Goal: Task Accomplishment & Management: Manage account settings

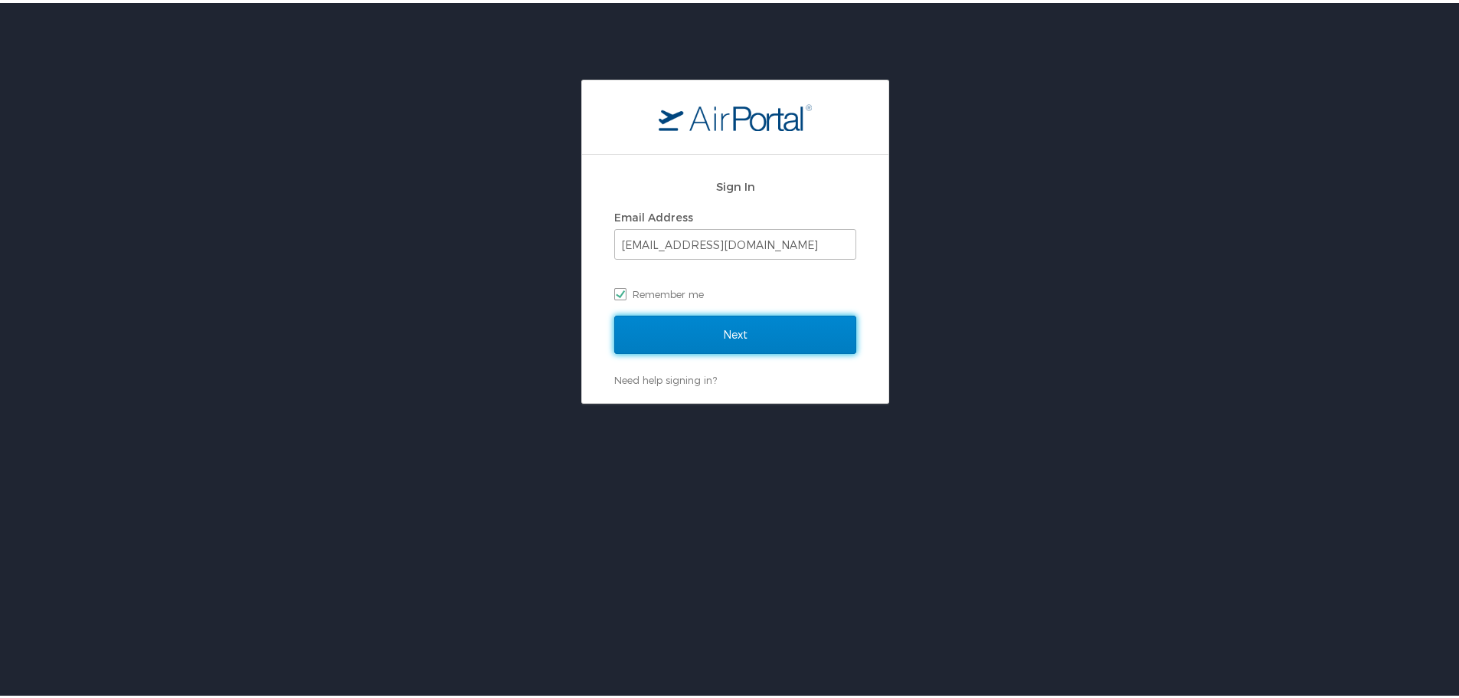
click at [793, 326] on input "Next" at bounding box center [735, 332] width 242 height 38
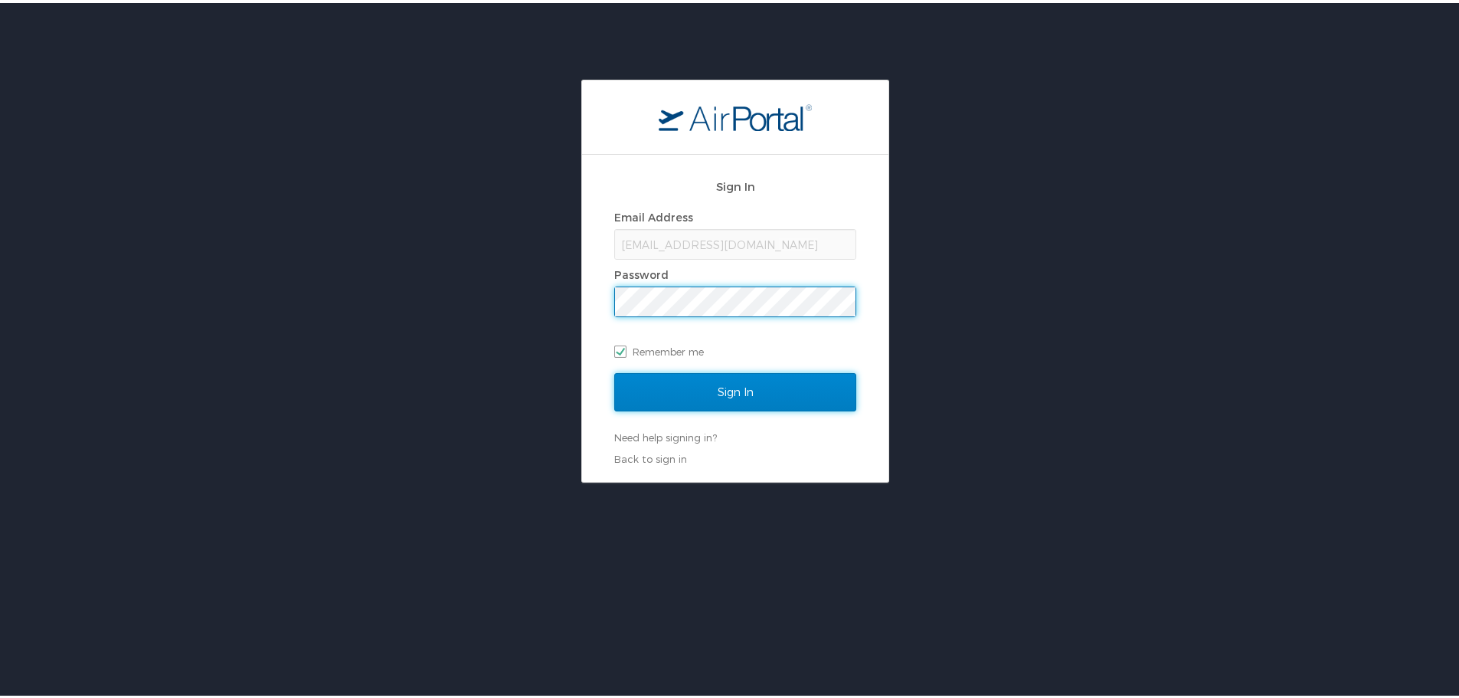
click at [755, 380] on input "Sign In" at bounding box center [735, 389] width 242 height 38
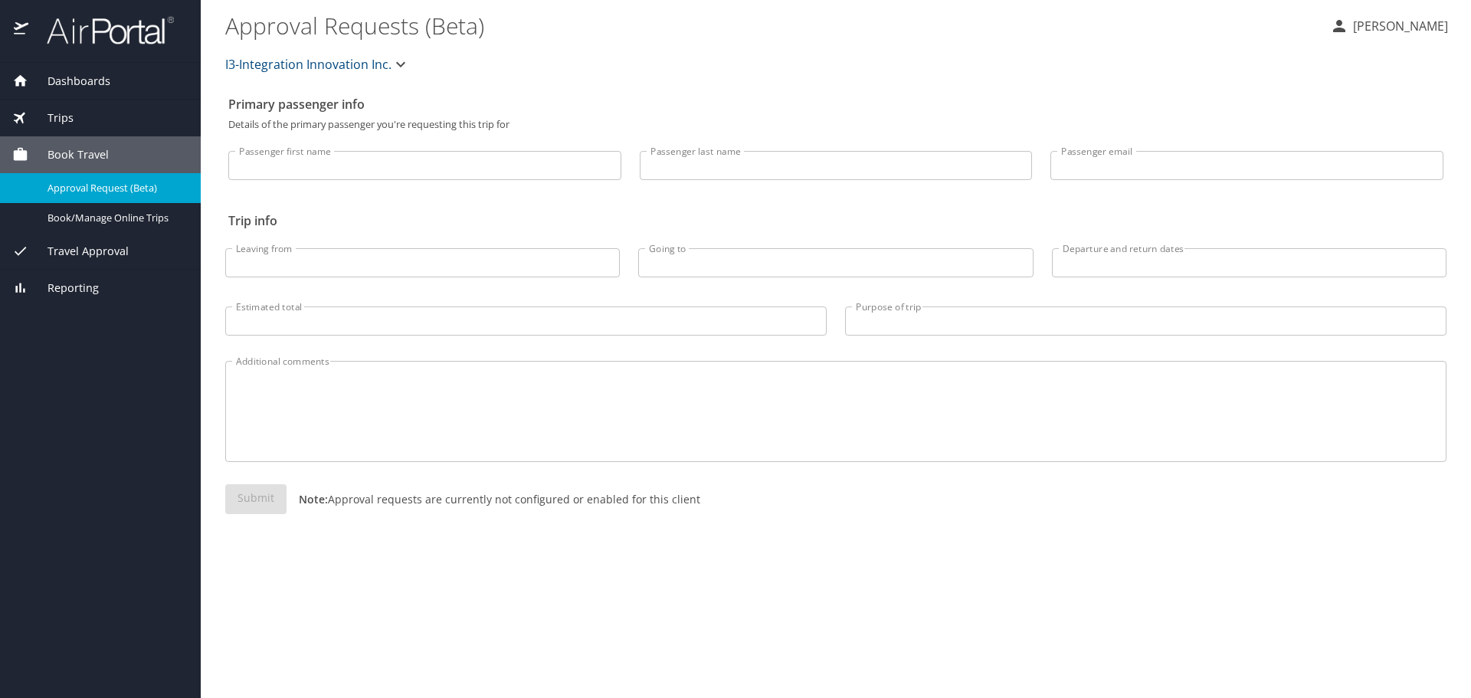
click at [60, 77] on span "Dashboards" at bounding box center [69, 81] width 82 height 17
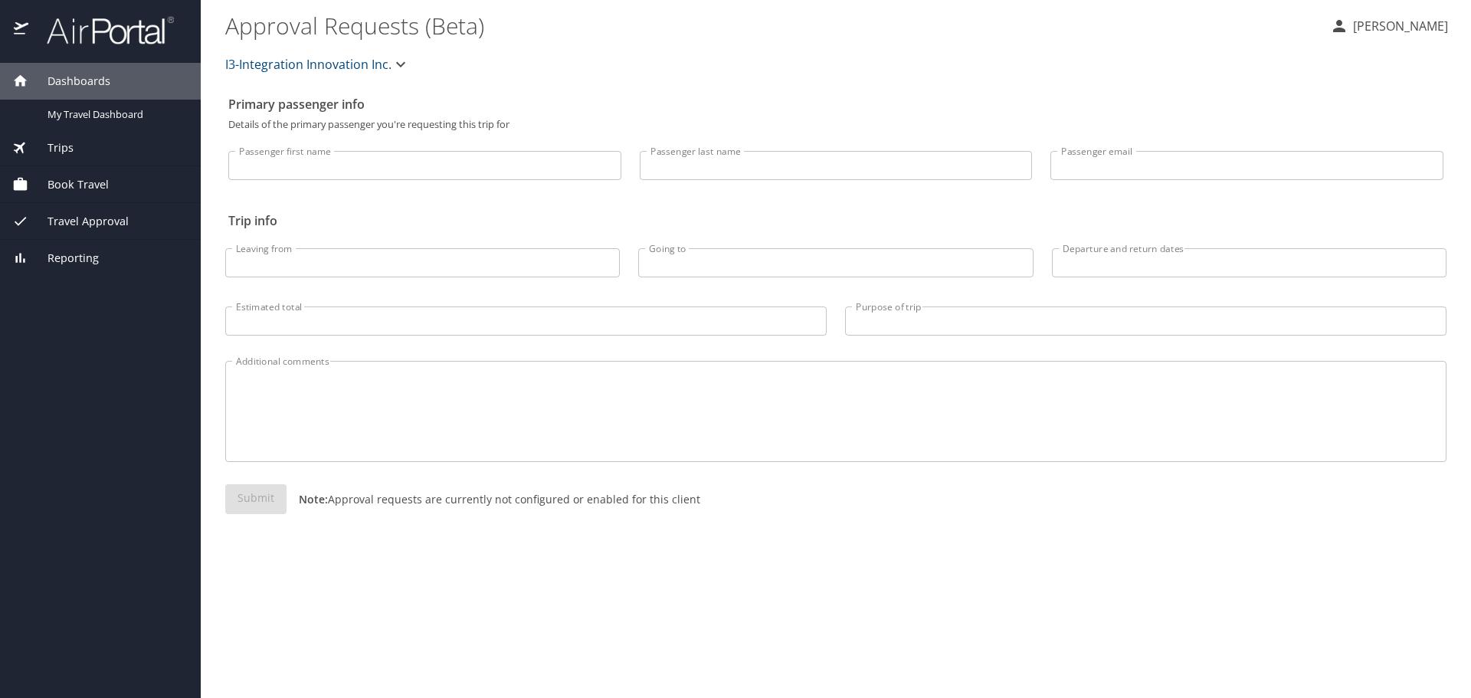
click at [54, 18] on img at bounding box center [102, 30] width 144 height 30
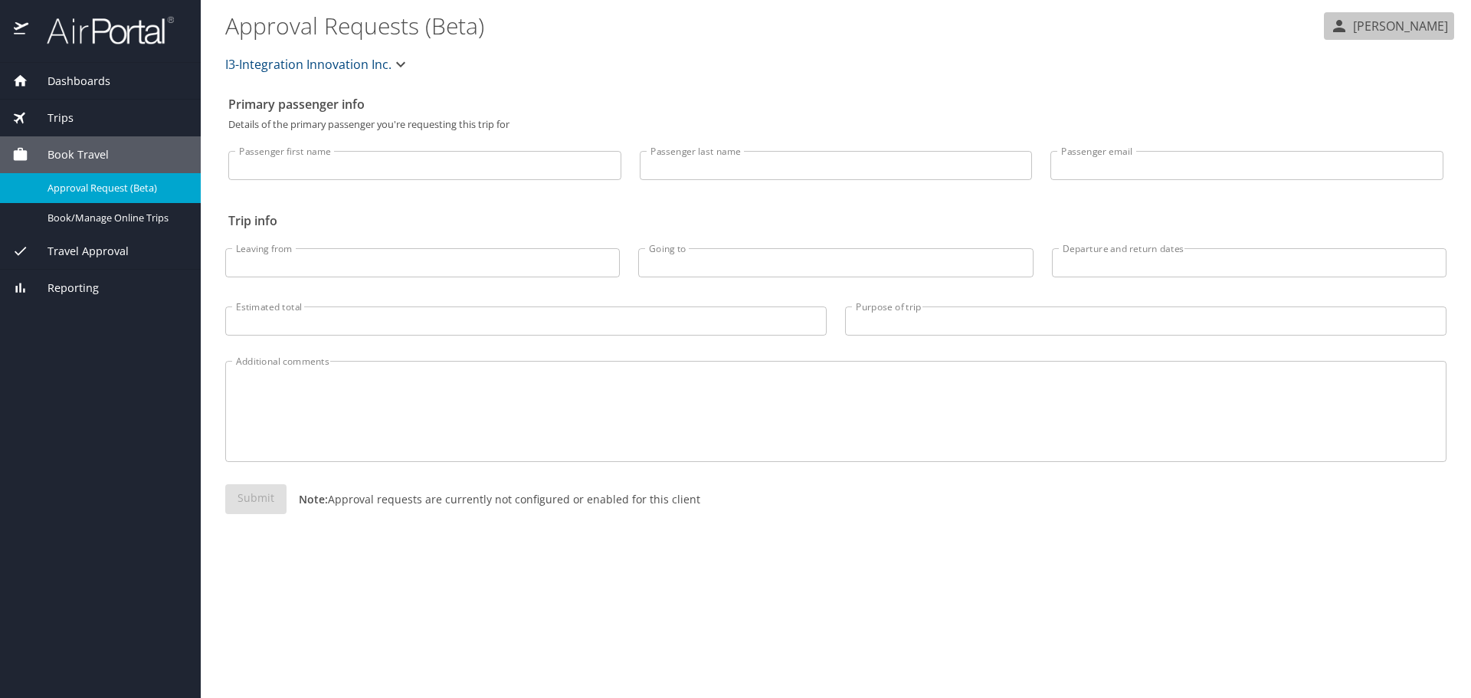
click at [1356, 29] on p "[PERSON_NAME]" at bounding box center [1398, 26] width 100 height 18
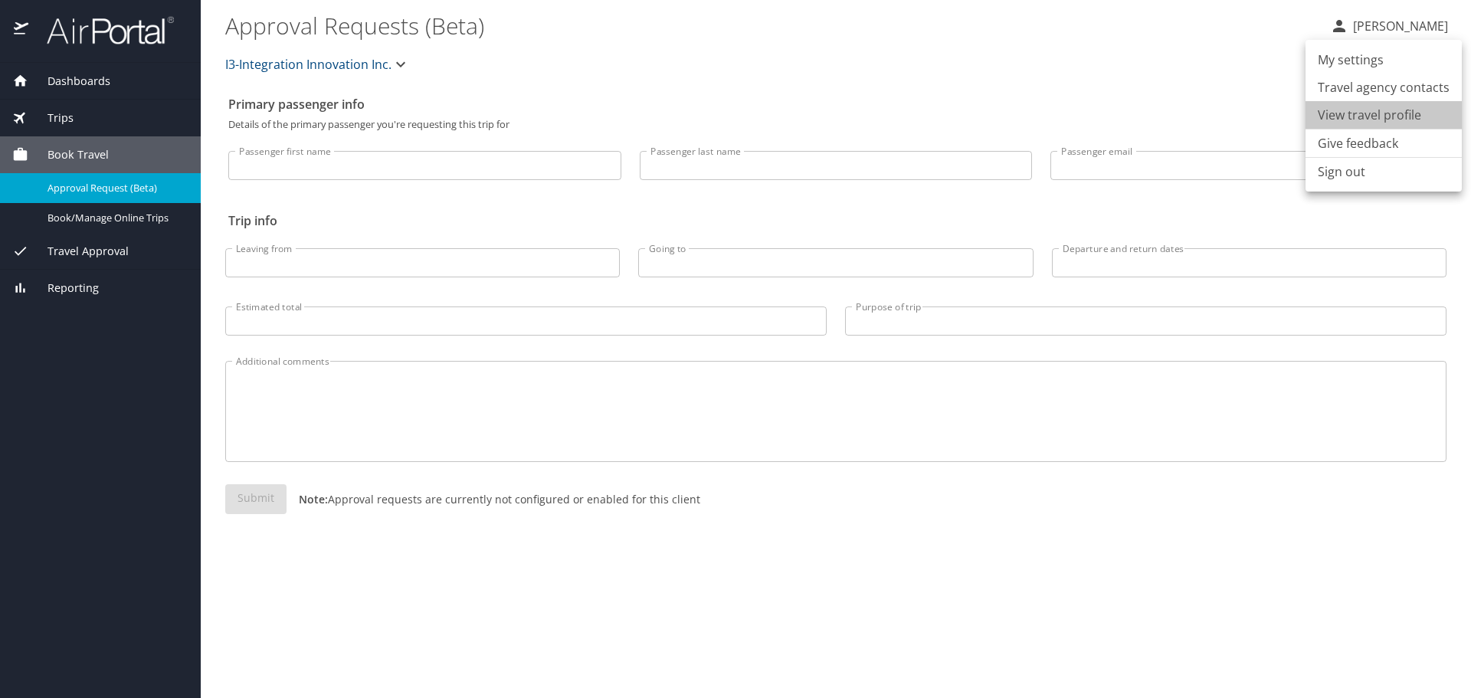
click at [1395, 116] on li "View travel profile" at bounding box center [1383, 115] width 156 height 28
